Goal: Transaction & Acquisition: Purchase product/service

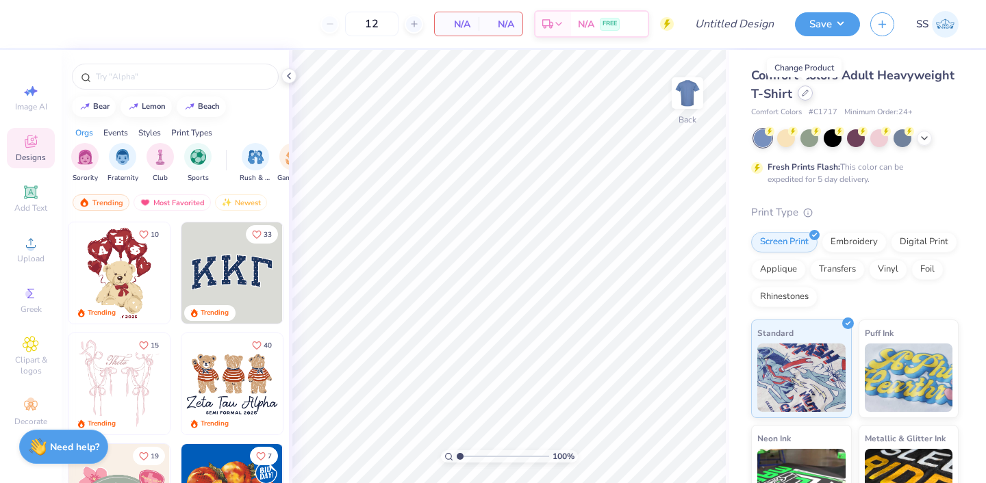
click at [805, 91] on icon at bounding box center [804, 92] width 5 height 5
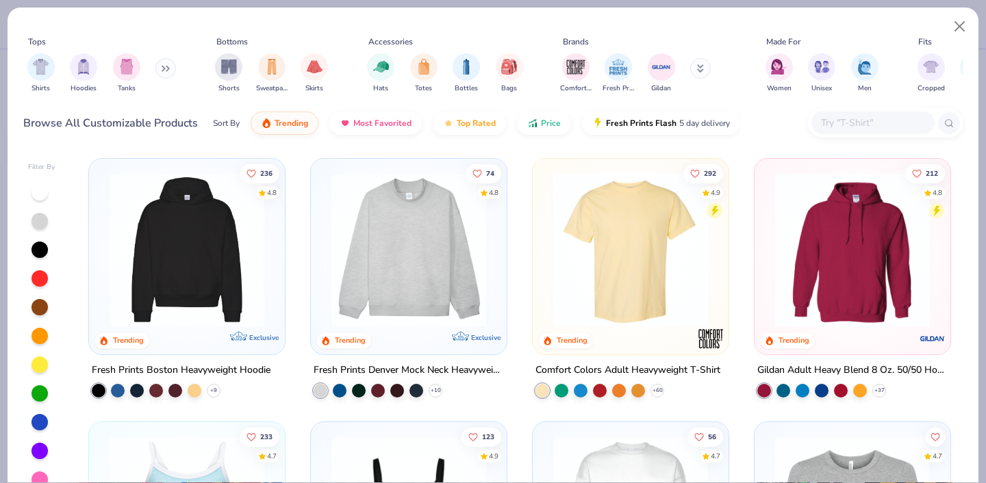
click at [820, 118] on input "text" at bounding box center [871, 123] width 105 height 16
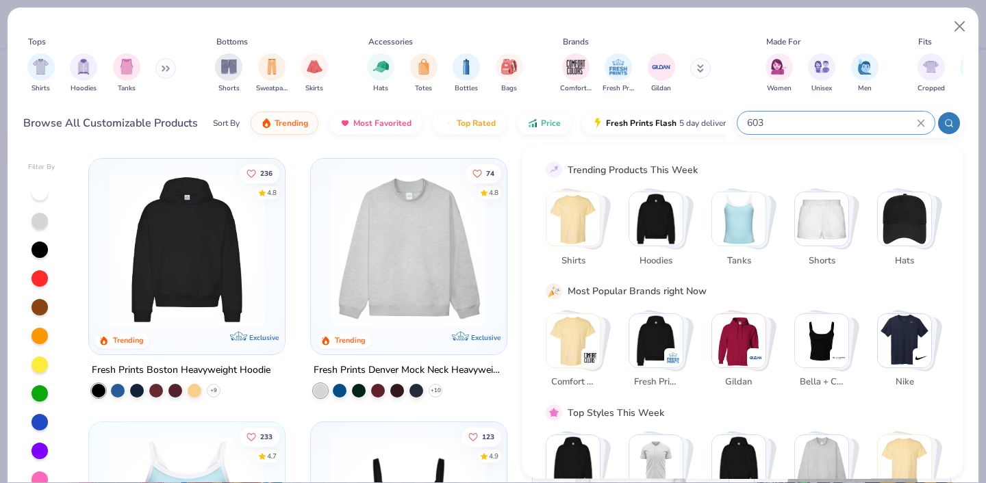
type input "6030"
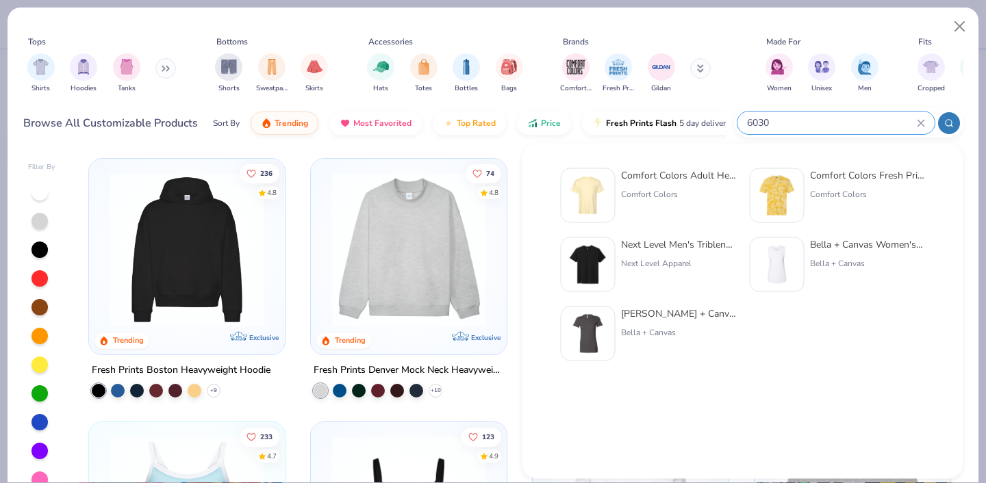
click at [663, 176] on div "Comfort Colors Adult Heavyweight RS Pocket T-Shirt" at bounding box center [678, 175] width 115 height 14
